Goal: Entertainment & Leisure: Consume media (video, audio)

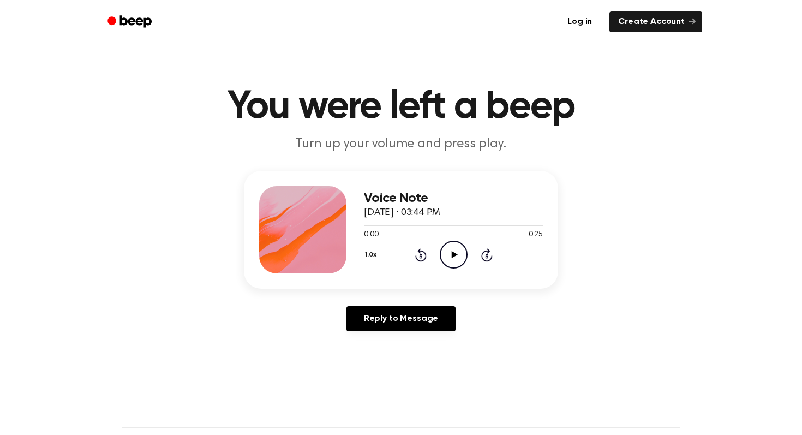
click at [453, 251] on icon "Play Audio" at bounding box center [454, 255] width 28 height 28
click at [458, 251] on icon "Play Audio" at bounding box center [454, 255] width 28 height 28
click at [452, 250] on icon "Play Audio" at bounding box center [454, 255] width 28 height 28
